Goal: Transaction & Acquisition: Purchase product/service

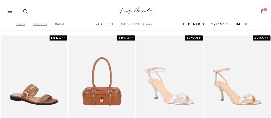
click at [215, 23] on div "Pesquisar Minha Conta Meus Pedidos Lista de desejos Sair 0" at bounding box center [239, 11] width 56 height 23
click at [216, 23] on link "FILTRAR" at bounding box center [220, 24] width 18 height 4
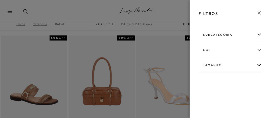
click at [260, 35] on div "subcategoria" at bounding box center [230, 34] width 63 height 13
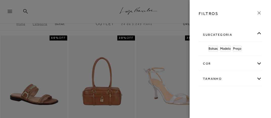
click at [256, 34] on div "subcategoria" at bounding box center [230, 34] width 63 height 13
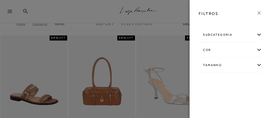
click at [257, 51] on div "cor" at bounding box center [230, 49] width 63 height 13
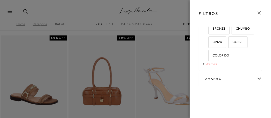
click at [209, 64] on link "Ver mais..." at bounding box center [212, 64] width 14 height 4
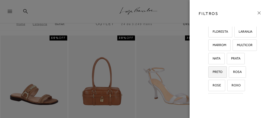
click at [222, 71] on span "PRETO" at bounding box center [216, 72] width 14 height 4
click at [213, 71] on input "PRETO" at bounding box center [209, 72] width 5 height 5
checkbox input "true"
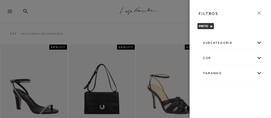
click at [258, 73] on div "Tamanho" at bounding box center [230, 72] width 63 height 13
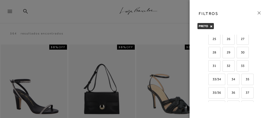
scroll to position [76, 0]
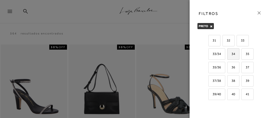
click at [234, 52] on span "34" at bounding box center [231, 54] width 7 height 4
click at [232, 52] on input "34" at bounding box center [228, 54] width 5 height 5
checkbox input "true"
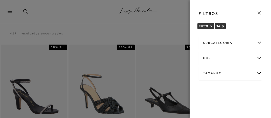
click at [260, 13] on icon at bounding box center [259, 13] width 6 height 6
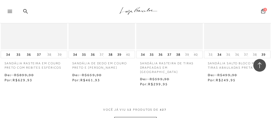
scroll to position [404, 0]
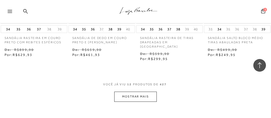
click at [146, 91] on button "MOSTRAR MAIS" at bounding box center [135, 96] width 42 height 10
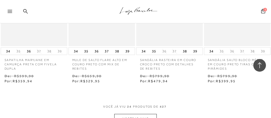
scroll to position [859, 0]
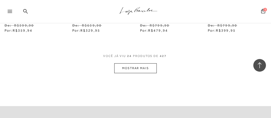
click at [142, 63] on button "MOSTRAR MAIS" at bounding box center [135, 68] width 42 height 10
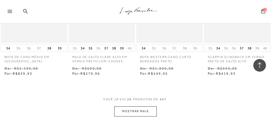
scroll to position [1264, 0]
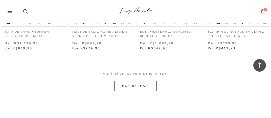
click at [150, 81] on button "MOSTRAR MAIS" at bounding box center [135, 86] width 42 height 10
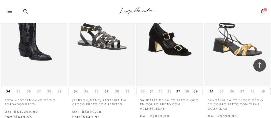
scroll to position [1693, 0]
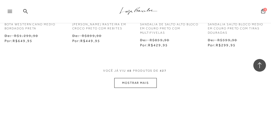
click at [150, 78] on button "MOSTRAR MAIS" at bounding box center [135, 83] width 42 height 10
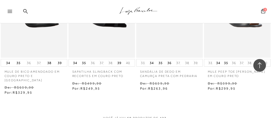
scroll to position [2098, 0]
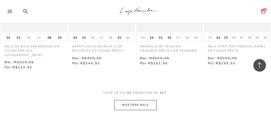
click at [143, 100] on button "MOSTRAR MAIS" at bounding box center [135, 105] width 42 height 10
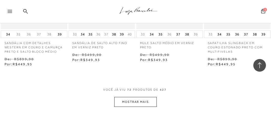
scroll to position [2578, 0]
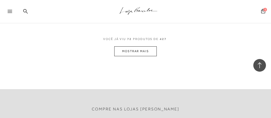
click at [145, 46] on button "MOSTRAR MAIS" at bounding box center [135, 51] width 42 height 10
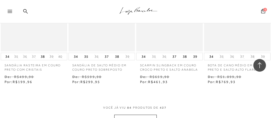
scroll to position [2957, 0]
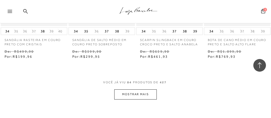
click at [152, 90] on button "MOSTRAR MAIS" at bounding box center [135, 94] width 42 height 10
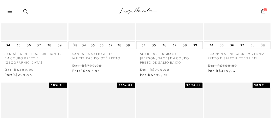
scroll to position [0, 0]
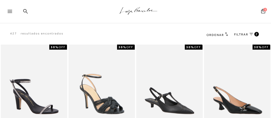
click at [240, 33] on span "FILTRAR" at bounding box center [241, 34] width 14 height 4
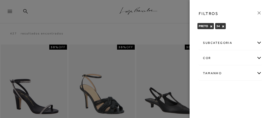
click at [258, 42] on div "subcategoria" at bounding box center [230, 42] width 63 height 13
click at [212, 58] on span "Modelo" at bounding box center [214, 57] width 10 height 4
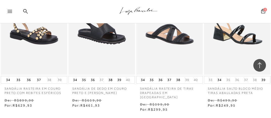
scroll to position [430, 0]
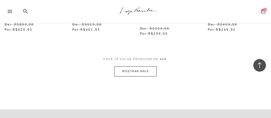
click at [148, 66] on button "MOSTRAR MAIS" at bounding box center [135, 71] width 42 height 10
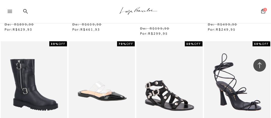
click at [219, 65] on img at bounding box center [236, 91] width 65 height 98
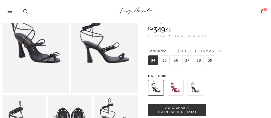
scroll to position [101, 0]
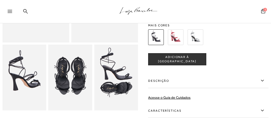
click at [169, 62] on button "ADICIONAR À SACOLA" at bounding box center [177, 59] width 58 height 12
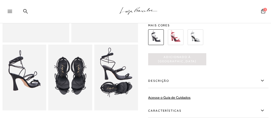
scroll to position [0, 0]
click at [265, 13] on icon at bounding box center [263, 11] width 4 height 5
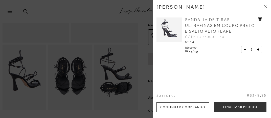
scroll to position [152, 0]
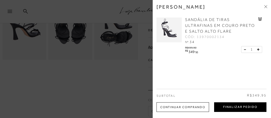
click at [234, 107] on button "Finalizar Pedido" at bounding box center [240, 107] width 52 height 10
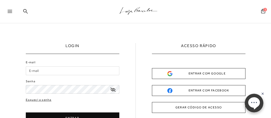
click at [204, 72] on div "ENTRAR COM GOOGLE" at bounding box center [198, 73] width 63 height 5
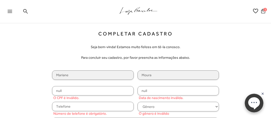
click at [265, 10] on span "1" at bounding box center [265, 10] width 4 height 4
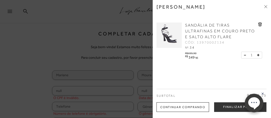
scroll to position [6, 0]
